Goal: Task Accomplishment & Management: Use online tool/utility

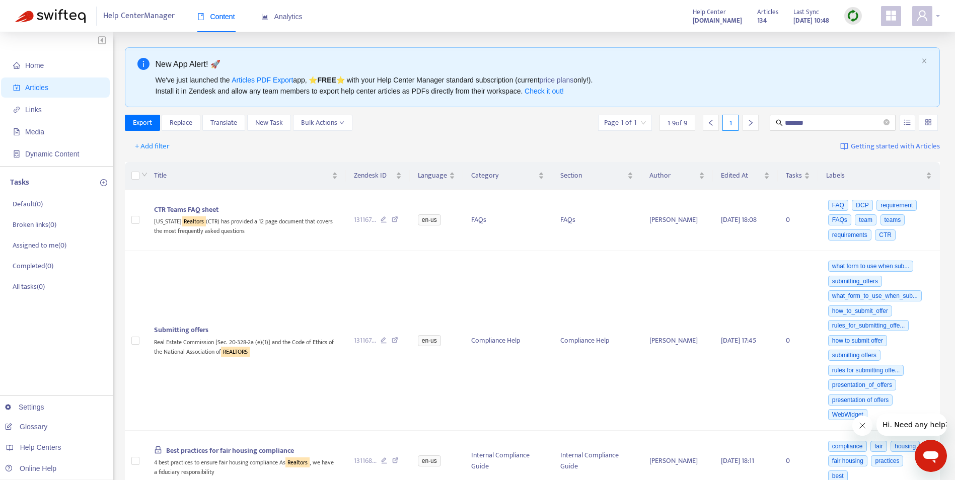
click at [926, 16] on icon "user" at bounding box center [922, 16] width 12 height 12
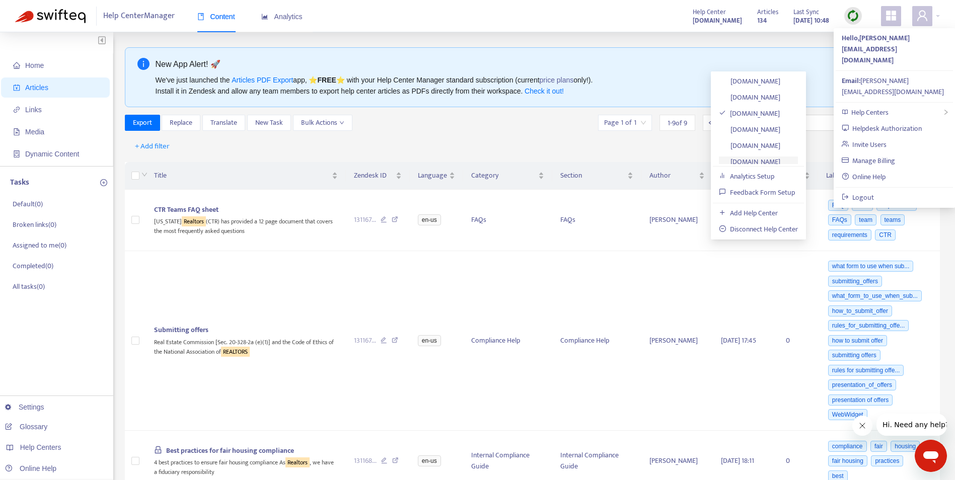
click at [755, 156] on link "[DOMAIN_NAME]" at bounding box center [749, 162] width 61 height 12
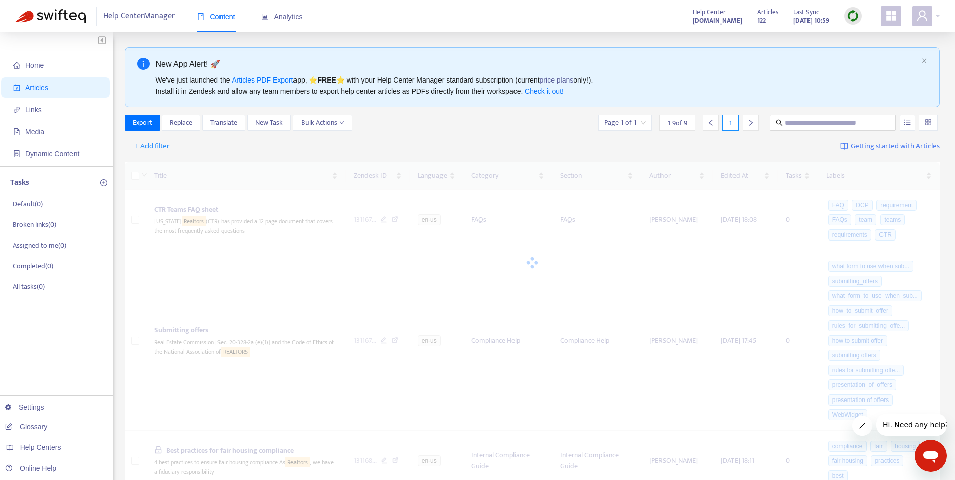
click at [851, 17] on img at bounding box center [852, 16] width 13 height 13
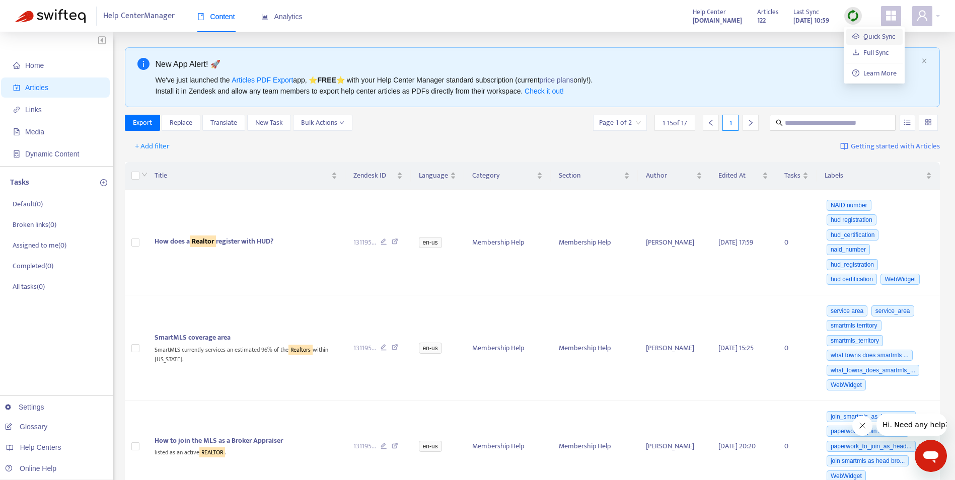
click at [880, 33] on link "Quick Sync" at bounding box center [873, 37] width 43 height 12
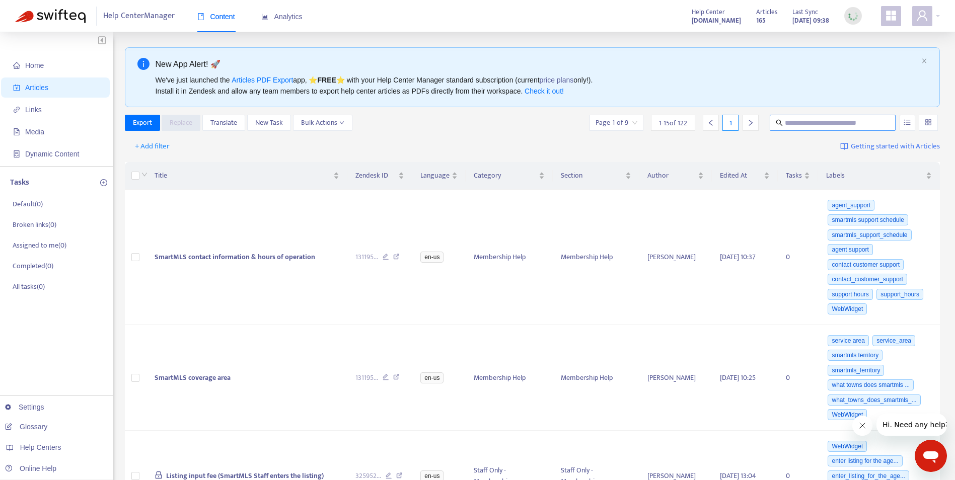
click at [823, 121] on input "text" at bounding box center [832, 122] width 97 height 11
type input "*******"
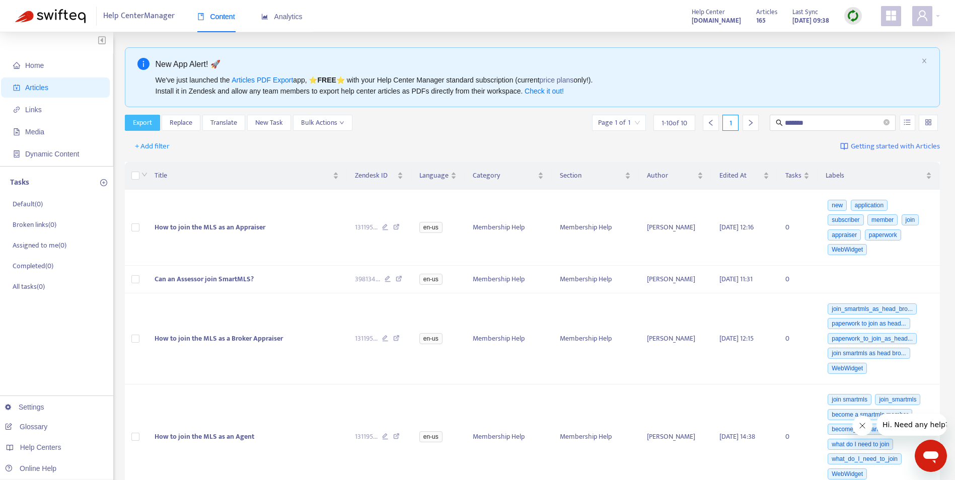
click at [145, 123] on span "Export" at bounding box center [142, 122] width 19 height 11
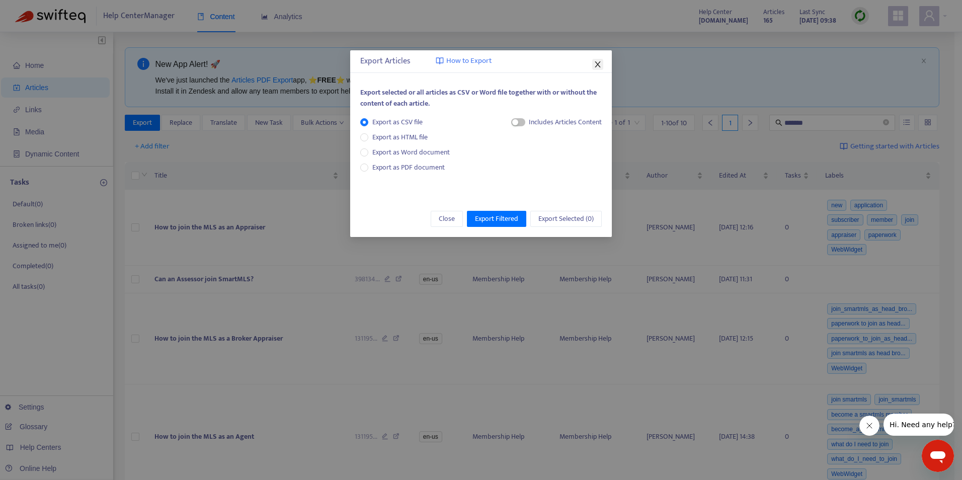
click at [598, 61] on icon "close" at bounding box center [598, 64] width 8 height 8
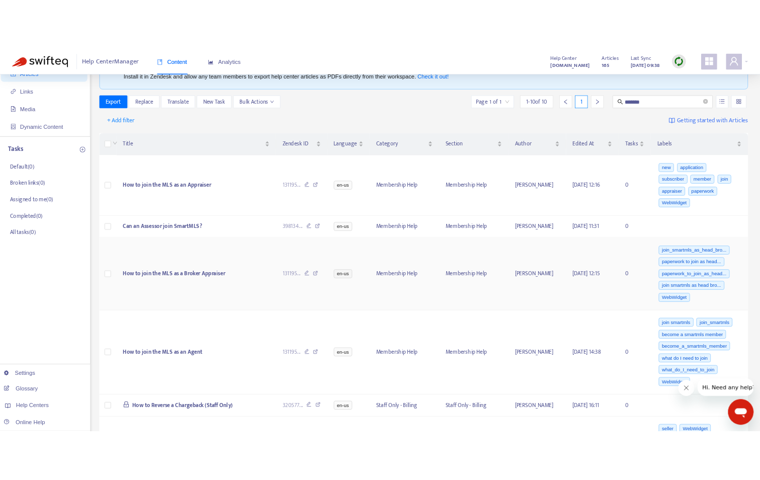
scroll to position [38, 0]
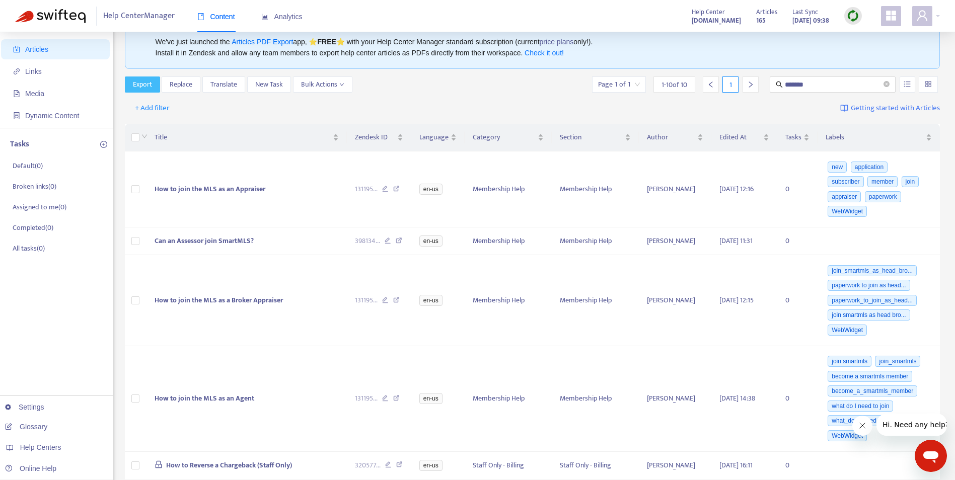
click at [140, 85] on span "Export" at bounding box center [142, 84] width 19 height 11
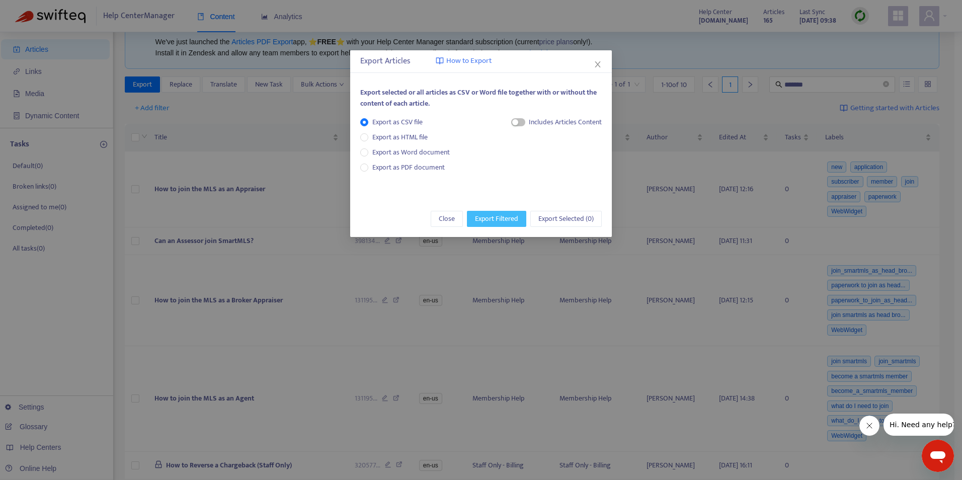
click at [496, 218] on span "Export Filtered" at bounding box center [496, 218] width 43 height 11
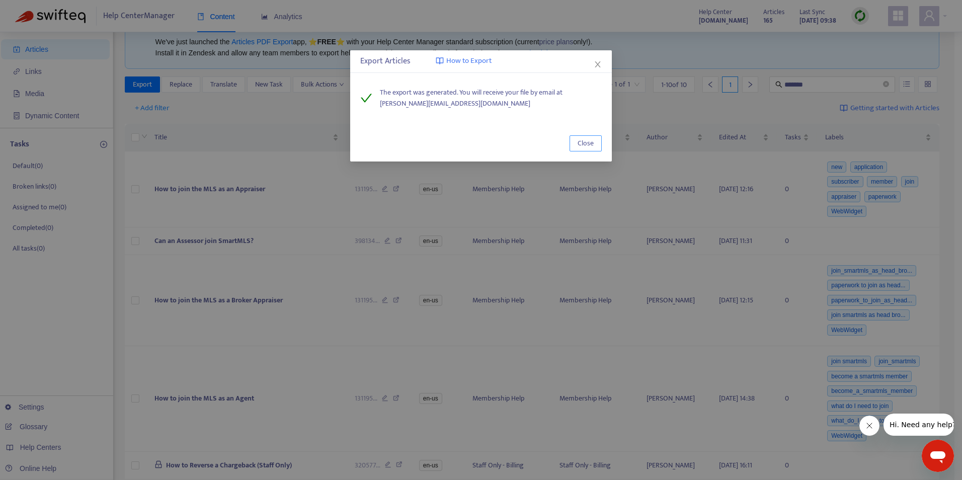
click at [586, 143] on span "Close" at bounding box center [586, 143] width 16 height 11
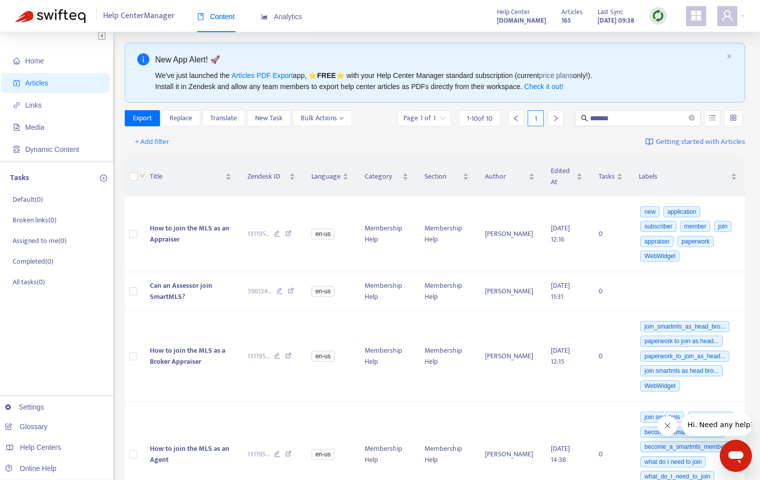
scroll to position [0, 0]
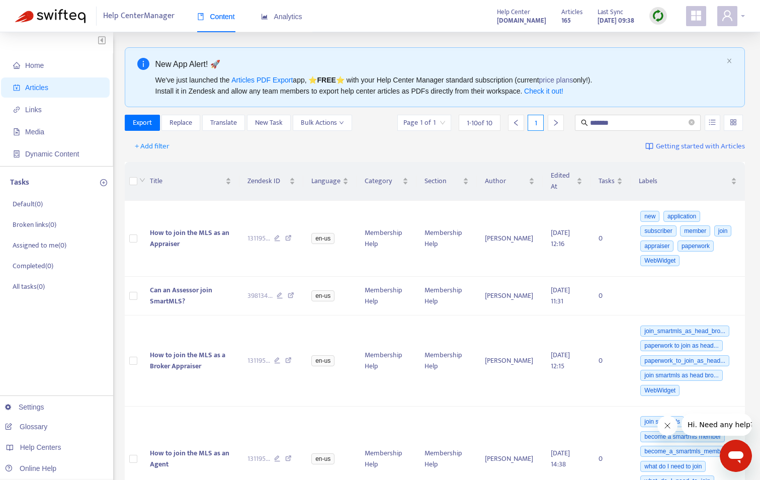
click at [732, 13] on icon "user" at bounding box center [728, 16] width 12 height 12
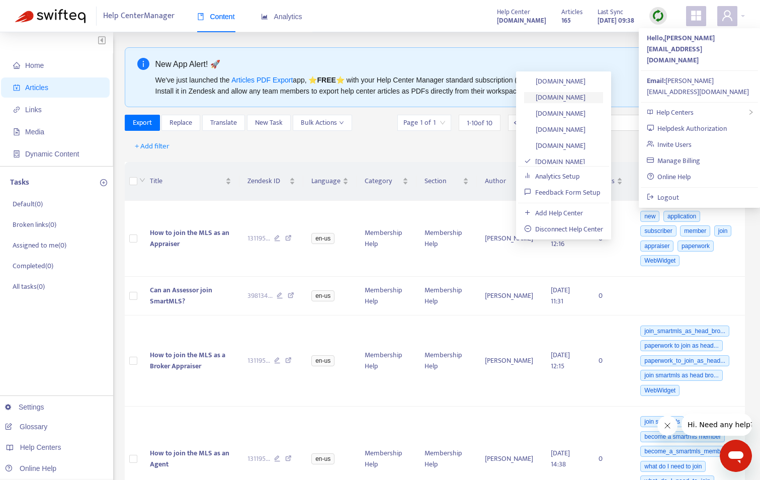
click at [571, 97] on link "[DOMAIN_NAME]" at bounding box center [554, 98] width 61 height 12
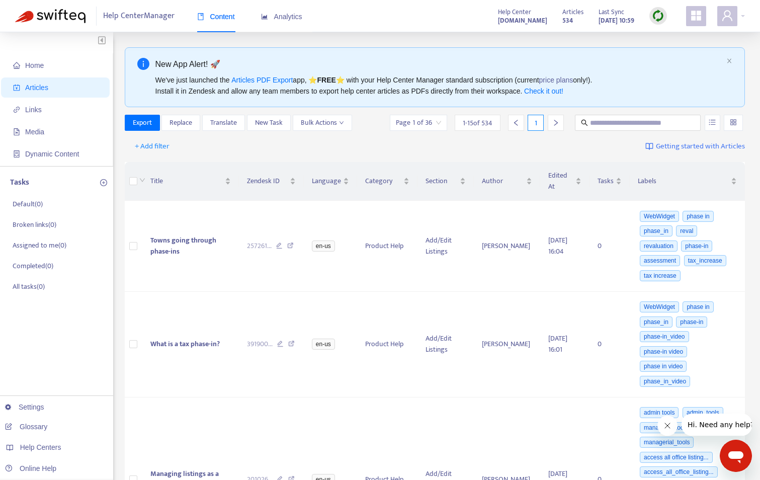
click at [658, 13] on img at bounding box center [658, 16] width 13 height 13
click at [676, 39] on link "Quick Sync" at bounding box center [679, 37] width 43 height 12
click at [610, 121] on input "text" at bounding box center [638, 122] width 97 height 11
type input "*******"
click at [626, 122] on input "*******" at bounding box center [638, 122] width 97 height 11
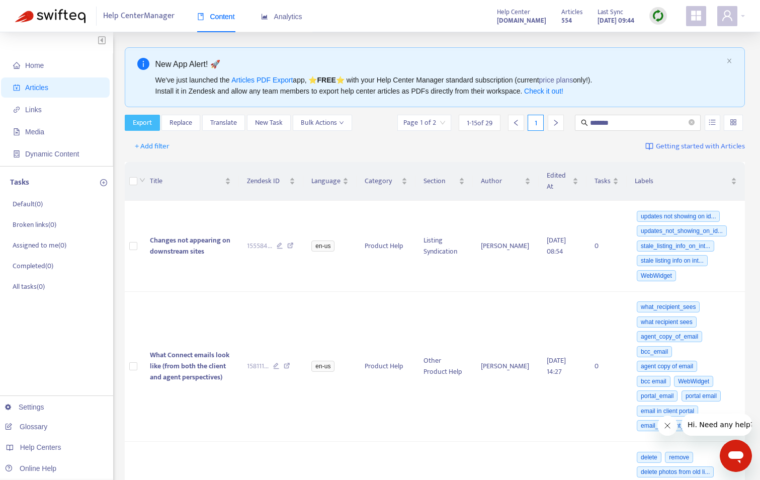
click at [141, 121] on span "Export" at bounding box center [142, 122] width 19 height 11
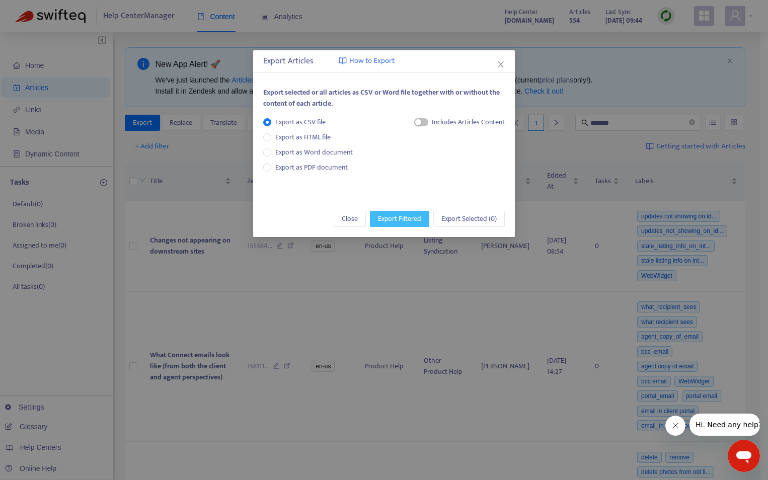
click at [401, 214] on span "Export Filtered" at bounding box center [399, 218] width 43 height 11
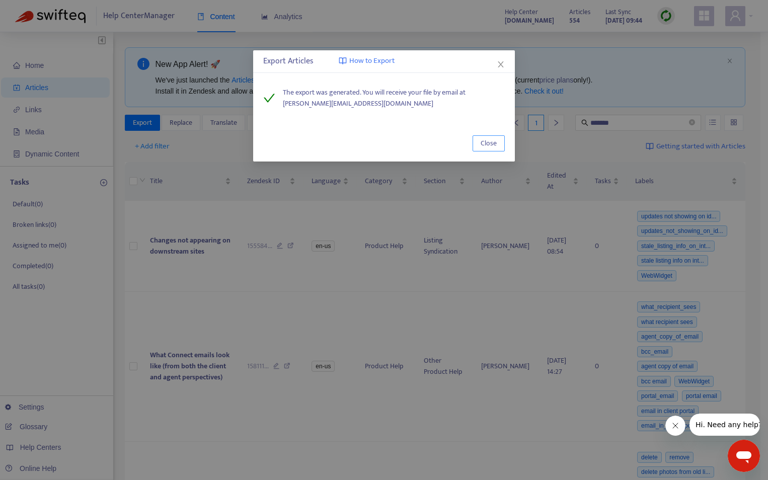
click at [489, 143] on span "Close" at bounding box center [489, 143] width 16 height 11
